Goal: Feedback & Contribution: Contribute content

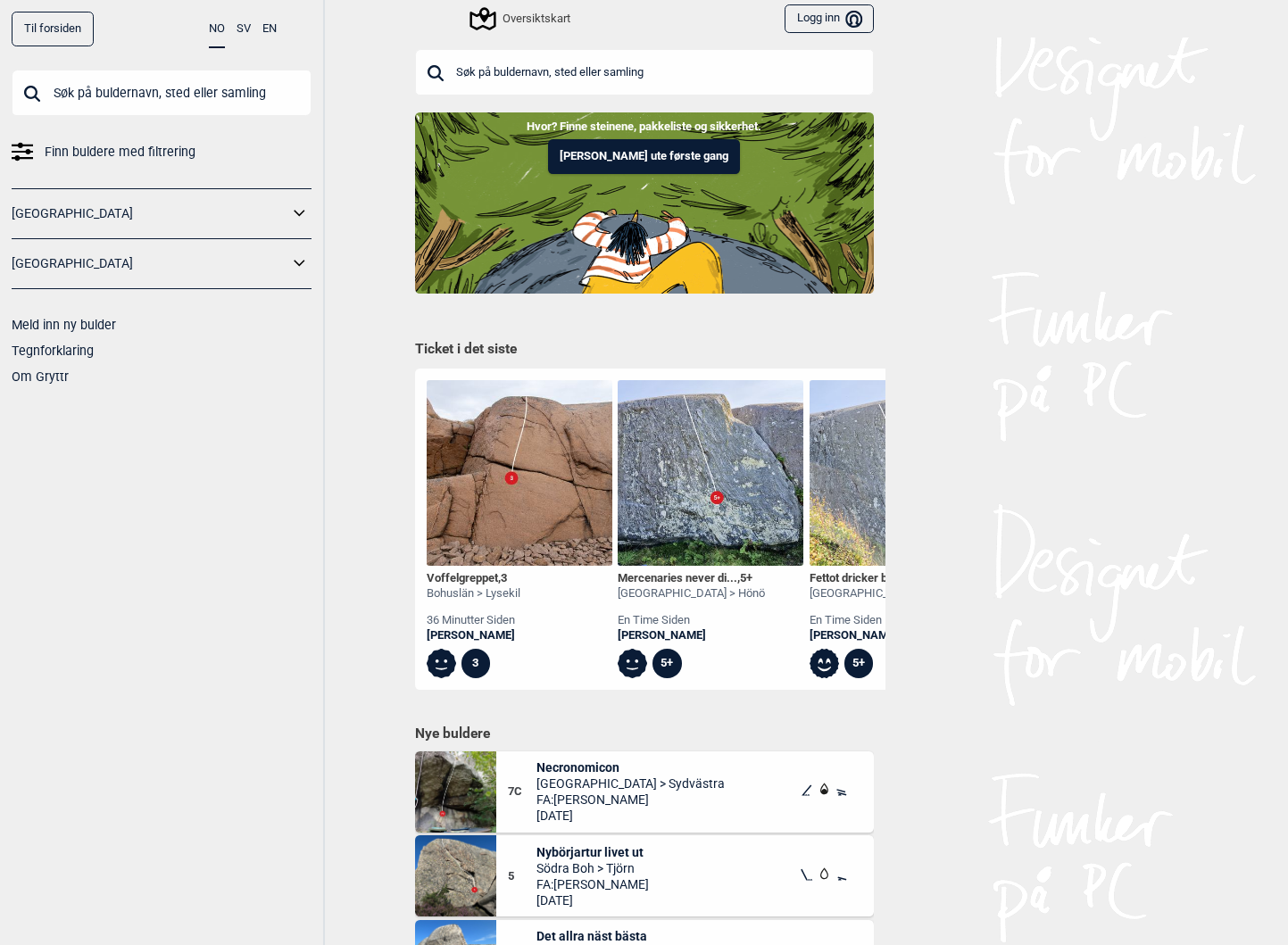
click at [519, 61] on input "text" at bounding box center [644, 72] width 459 height 46
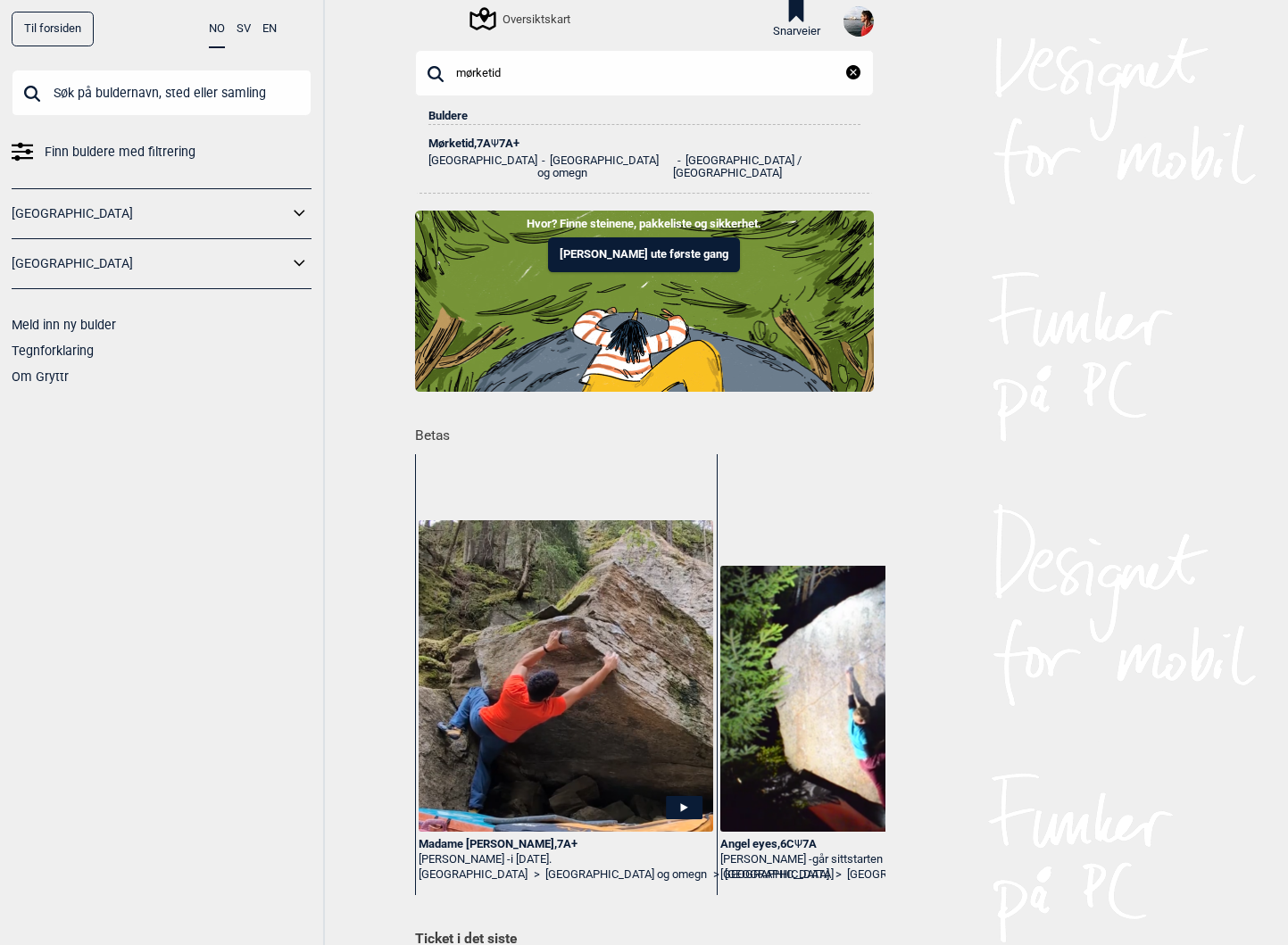
type input "mørketid"
click at [460, 141] on div "Mørketid , 7A Ψ 7A+" at bounding box center [644, 143] width 432 height 13
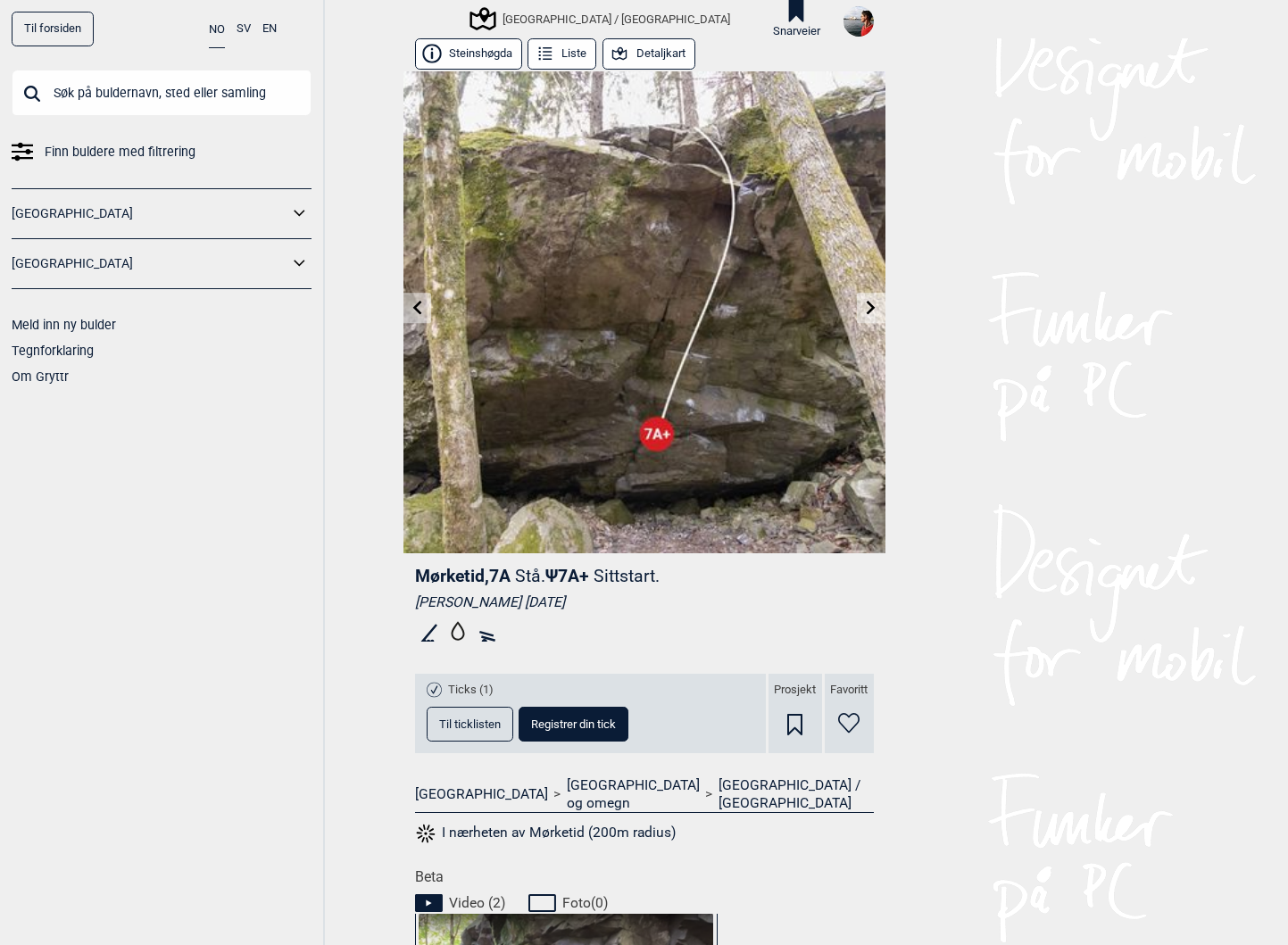
click at [432, 574] on span "Mørketid , 7A" at bounding box center [462, 575] width 96 height 21
click at [583, 726] on span "Registrer din tick" at bounding box center [574, 724] width 85 height 12
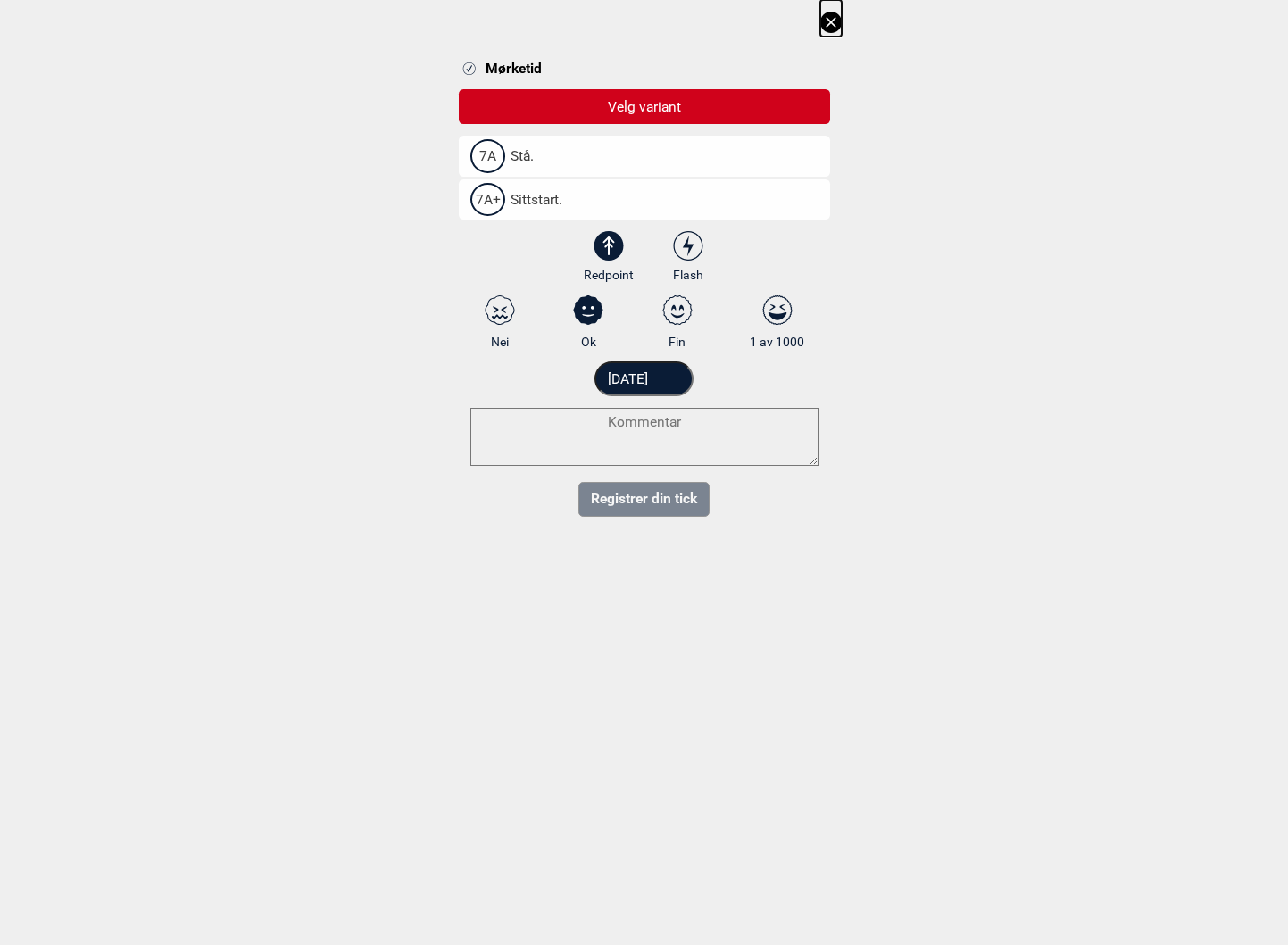
click at [497, 151] on span "7A" at bounding box center [487, 156] width 34 height 34
click at [482, 151] on input "7A Stå." at bounding box center [476, 156] width 12 height 12
select select "384"
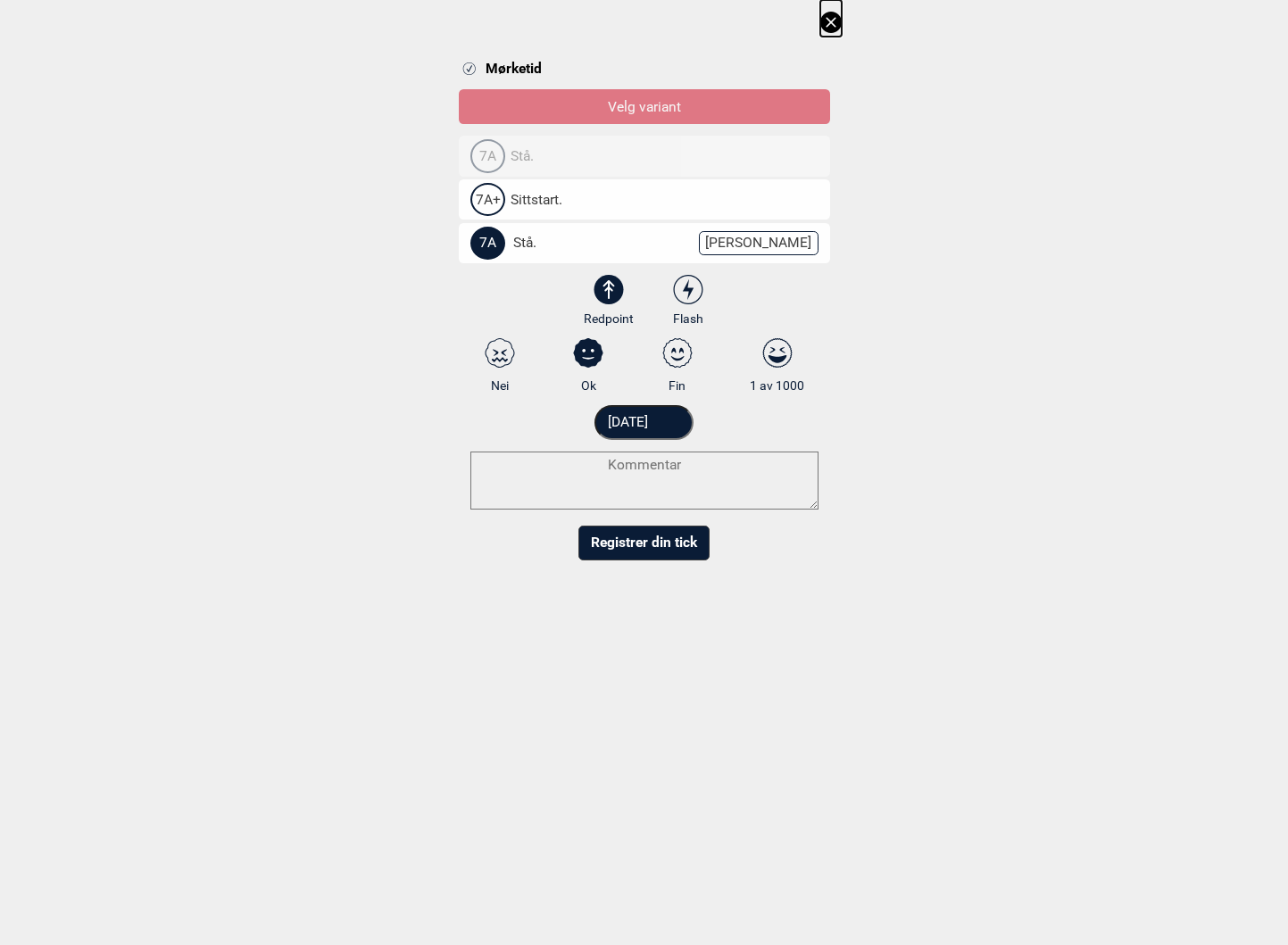
click at [780, 357] on icon at bounding box center [777, 355] width 19 height 15
click at [780, 361] on input "1 av 1000" at bounding box center [778, 367] width 12 height 12
radio input "true"
click at [672, 486] on textarea at bounding box center [644, 480] width 348 height 58
paste textarea "Kjempebra, dyno er helt unik her! Ekte one move wonder."
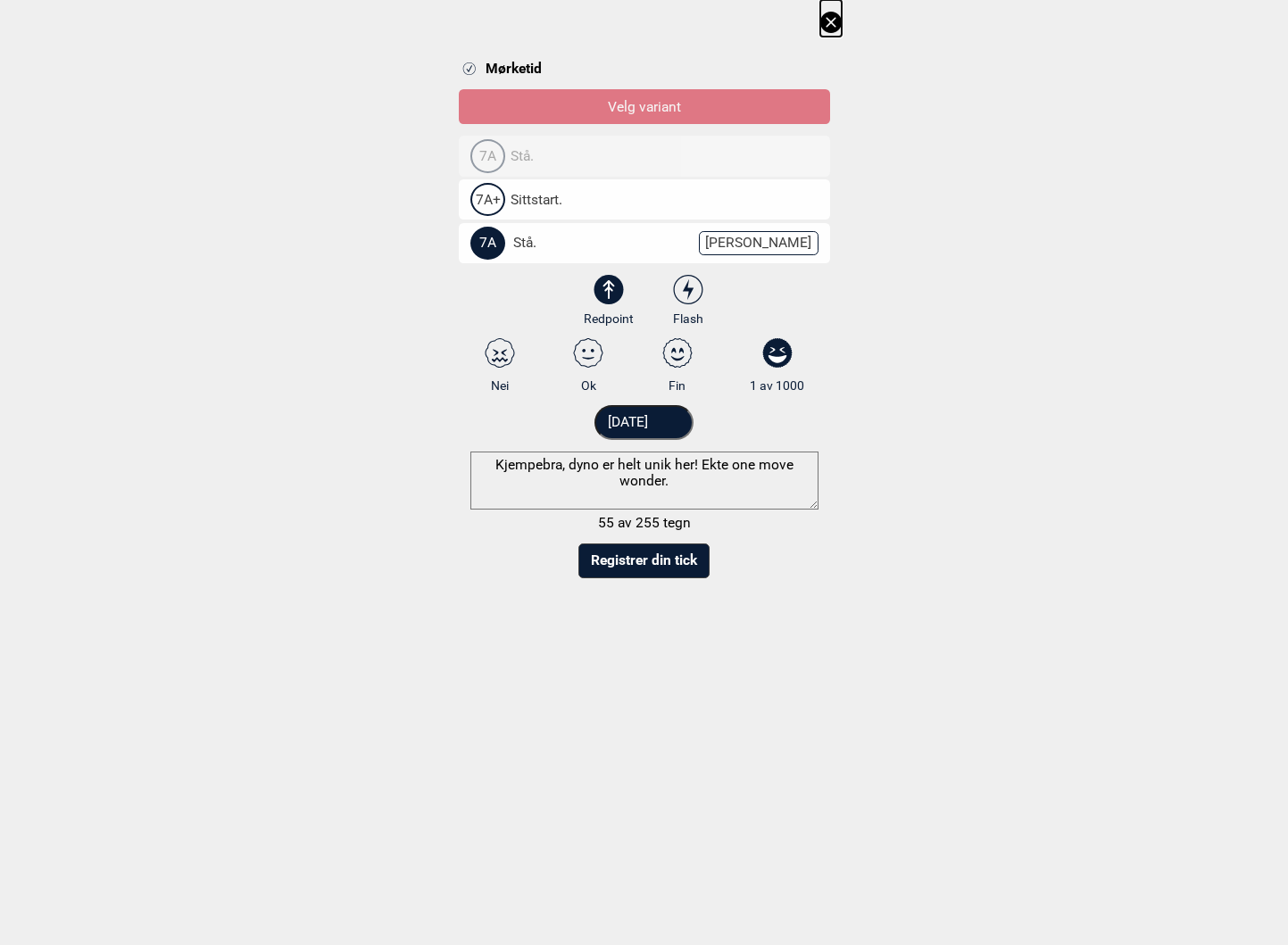
type textarea "Kjempebra, dyno er helt unik her! Ekte one move wonder."
click at [658, 564] on button "Registrer din tick" at bounding box center [644, 561] width 131 height 34
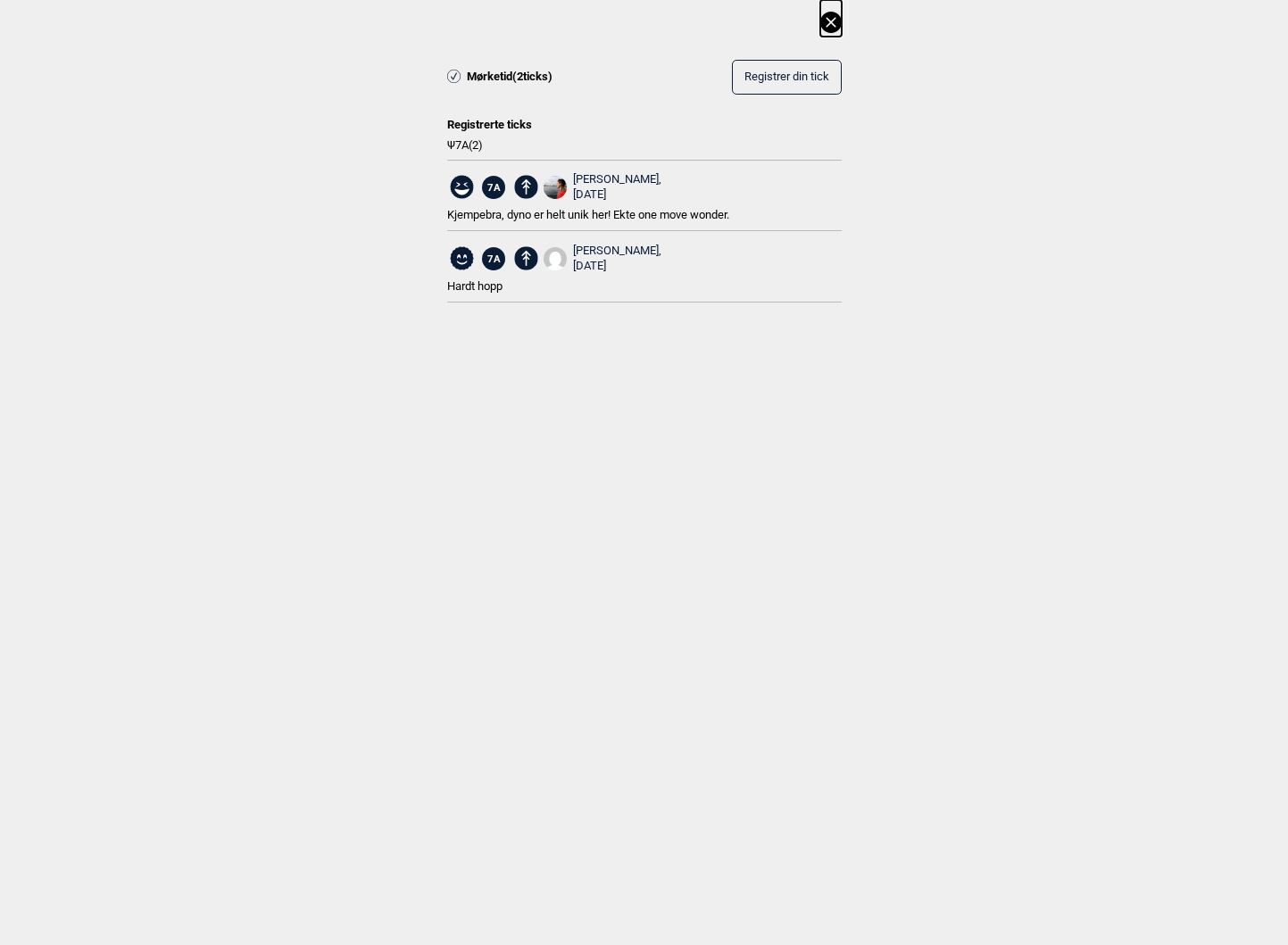
click at [831, 24] on icon at bounding box center [831, 22] width 10 height 10
